Goal: Transaction & Acquisition: Subscribe to service/newsletter

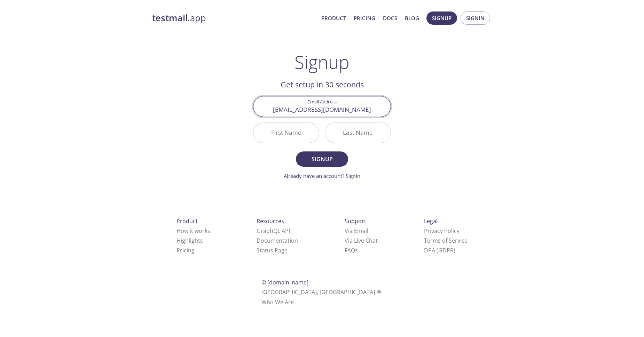
type input "[EMAIL_ADDRESS][DOMAIN_NAME]"
click at [306, 133] on input "First Name" at bounding box center [286, 133] width 65 height 20
click at [305, 137] on input "First Name" at bounding box center [286, 133] width 65 height 20
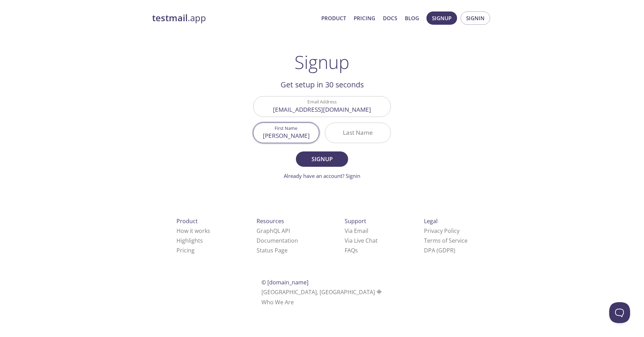
type input "[PERSON_NAME]"
click at [358, 141] on input "Last Name" at bounding box center [357, 133] width 65 height 20
type input "Vaidande"
click at [334, 158] on span "Signup" at bounding box center [322, 159] width 37 height 10
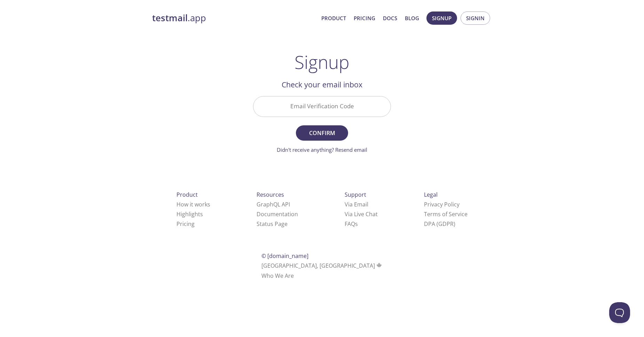
click at [330, 103] on input "Email Verification Code" at bounding box center [322, 106] width 137 height 20
drag, startPoint x: 443, startPoint y: 55, endPoint x: 403, endPoint y: 41, distance: 43.1
click at [441, 56] on div "testmail .app Product Pricing Docs Blog Signup Signin Signup Get setup in 30 se…" at bounding box center [322, 153] width 357 height 293
click at [333, 109] on input "Email Verification Code" at bounding box center [322, 106] width 137 height 20
paste input "5XWM8AY"
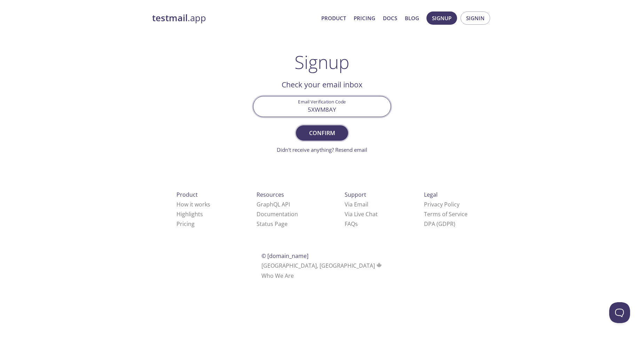
type input "5XWM8AY"
click at [327, 134] on span "Confirm" at bounding box center [322, 133] width 37 height 10
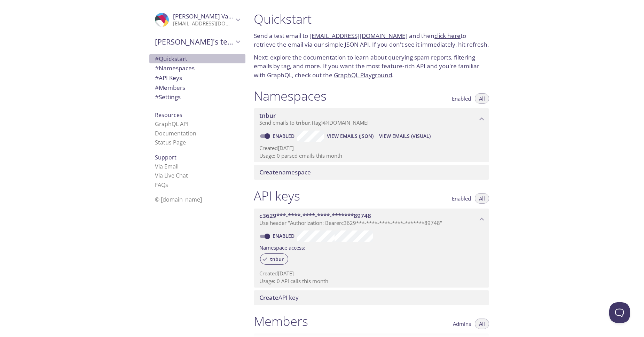
click at [223, 58] on span "# Quickstart" at bounding box center [197, 58] width 85 height 9
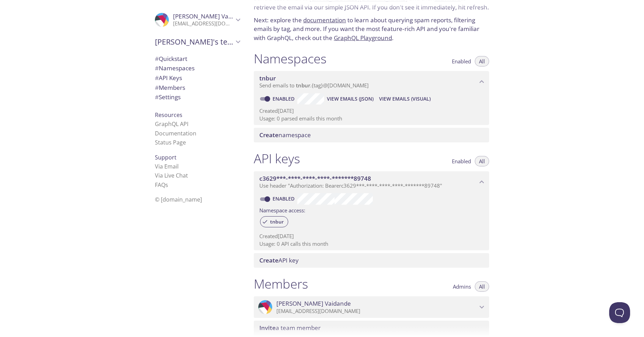
scroll to position [42, 0]
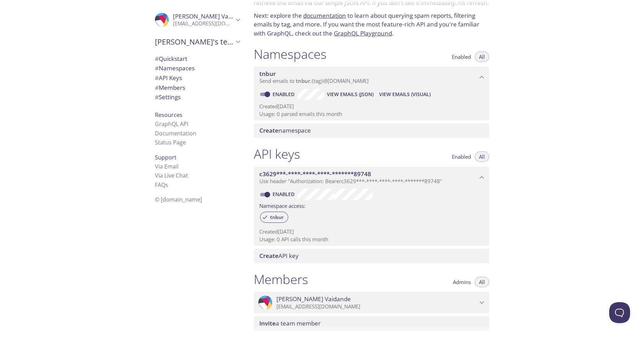
click at [476, 82] on p "Send emails to tnbur . {tag} @inbox.testmail.app" at bounding box center [368, 81] width 218 height 7
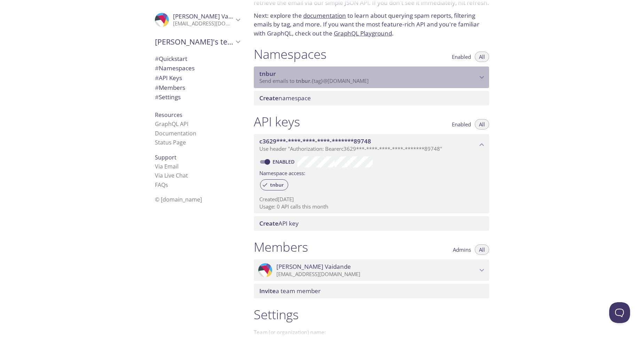
click at [476, 82] on p "Send emails to tnbur . {tag} @inbox.testmail.app" at bounding box center [368, 81] width 218 height 7
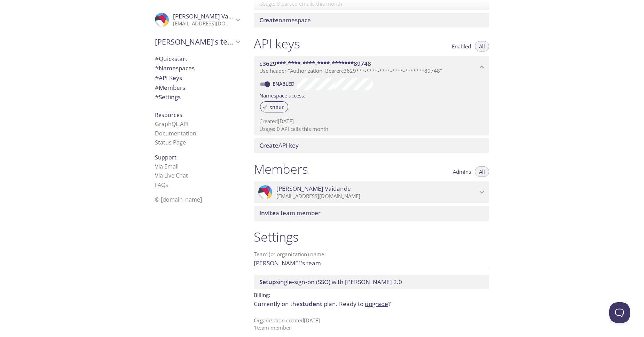
scroll to position [158, 0]
